Goal: Information Seeking & Learning: Compare options

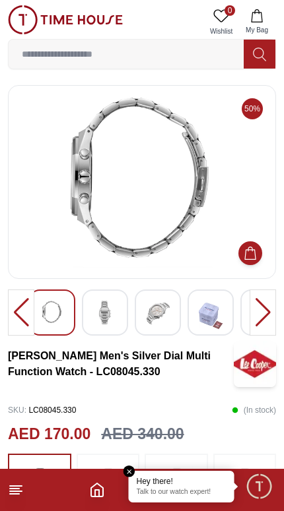
click at [167, 321] on img at bounding box center [158, 313] width 24 height 24
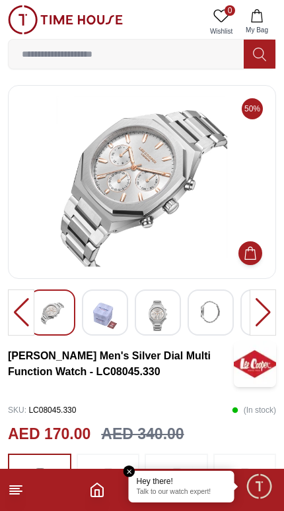
click at [207, 311] on img at bounding box center [211, 313] width 24 height 24
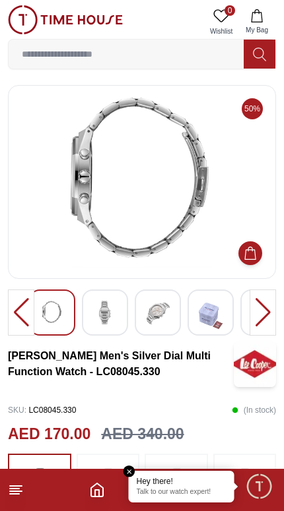
click at [222, 302] on img at bounding box center [211, 316] width 24 height 30
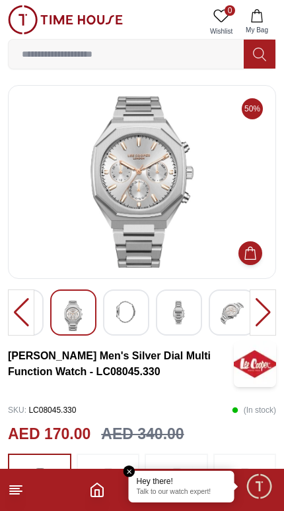
click at [199, 323] on div at bounding box center [179, 313] width 46 height 46
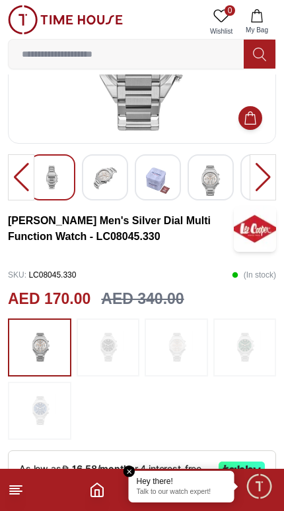
click at [259, 362] on img at bounding box center [244, 347] width 33 height 45
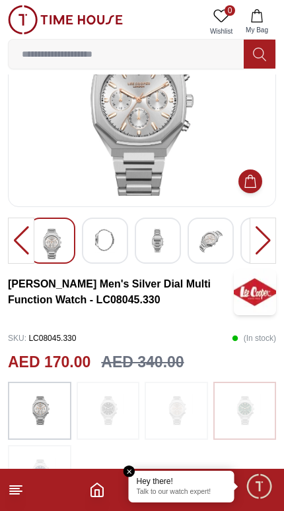
scroll to position [49, 0]
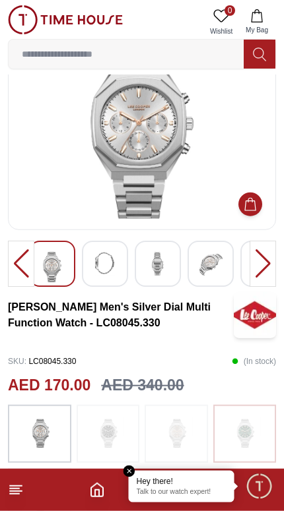
click at [115, 261] on img at bounding box center [105, 264] width 24 height 24
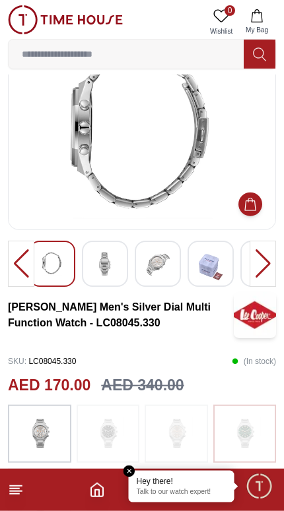
click at [190, 258] on div at bounding box center [210, 264] width 46 height 46
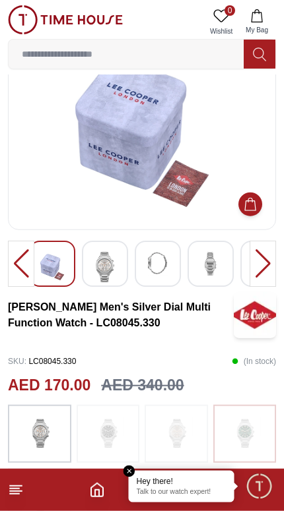
click at [213, 267] on img at bounding box center [211, 264] width 24 height 24
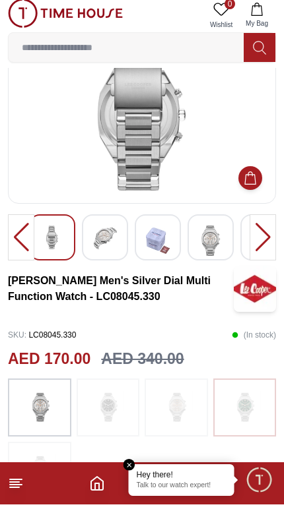
scroll to position [203, 0]
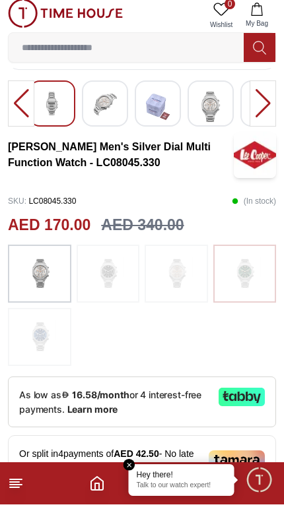
click at [121, 282] on img at bounding box center [107, 280] width 33 height 45
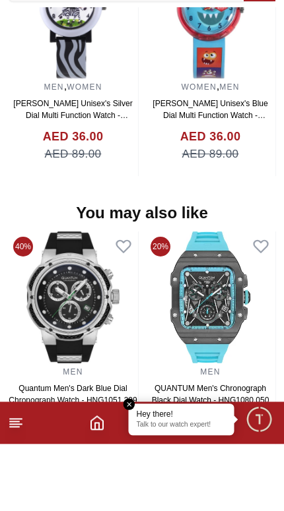
scroll to position [1211, 0]
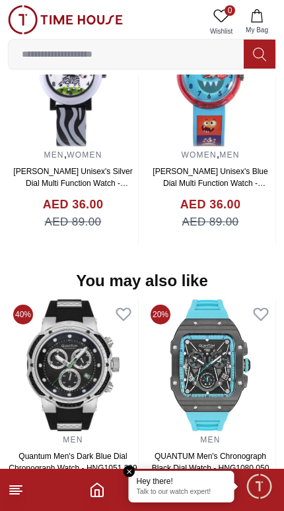
click at [133, 472] on em "Close tooltip" at bounding box center [129, 472] width 12 height 12
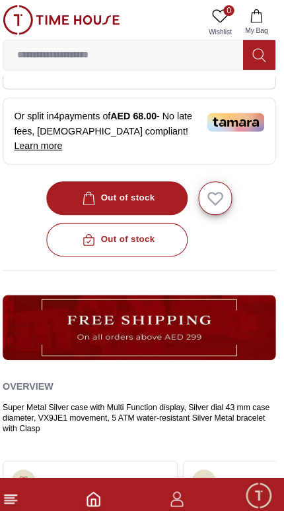
scroll to position [117, 0]
